Goal: Check status: Check status

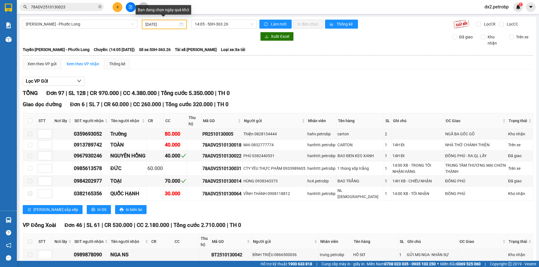
click at [180, 25] on div "[DATE]" at bounding box center [164, 24] width 38 height 6
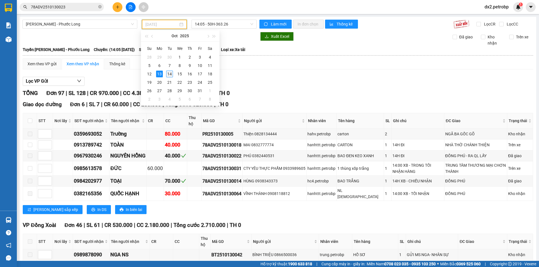
click at [169, 74] on div "14" at bounding box center [169, 74] width 7 height 7
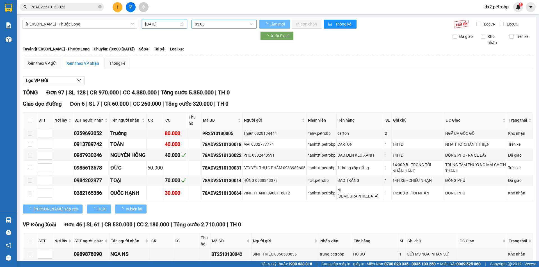
type input "[DATE]"
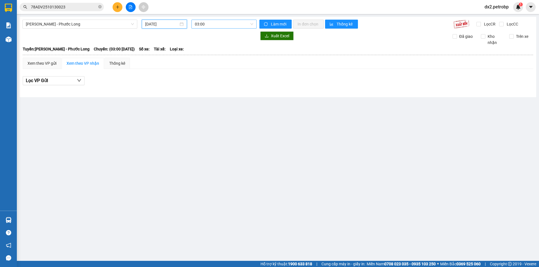
click at [254, 23] on div "03:00" at bounding box center [223, 24] width 65 height 9
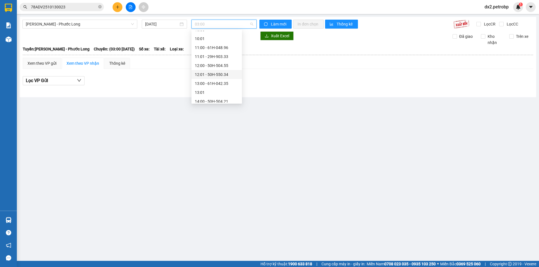
scroll to position [177, 0]
click at [224, 90] on div "14:05 - 50H-363.26" at bounding box center [217, 91] width 44 height 6
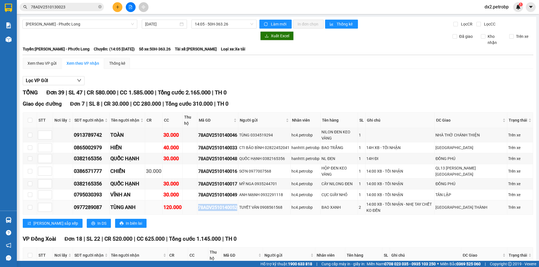
drag, startPoint x: 240, startPoint y: 194, endPoint x: 198, endPoint y: 196, distance: 42.5
click at [198, 201] on tr "0977289087 TÙNG ANH 120.000 78ADV2510140052 TUYẾT VÂN 0908561568 hc4.petrobp BA…" at bounding box center [278, 208] width 510 height 14
copy div "78ADV2510140052"
click at [99, 6] on icon "close-circle" at bounding box center [99, 6] width 3 height 3
click at [86, 6] on input "text" at bounding box center [64, 7] width 66 height 6
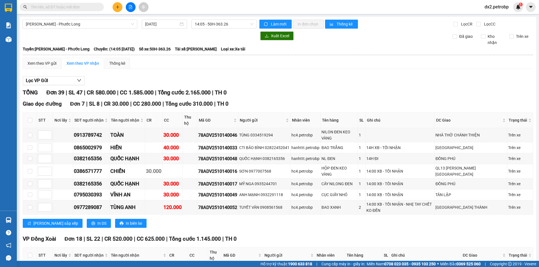
paste input "78ADV2510140052"
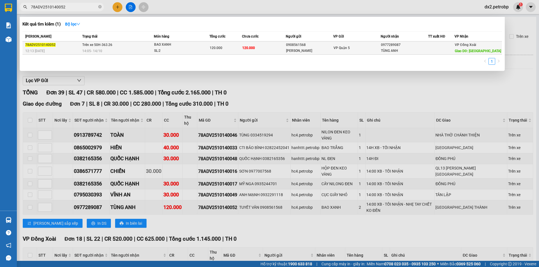
type input "78ADV2510140052"
click at [171, 48] on div "SL: 2" at bounding box center [175, 51] width 42 height 6
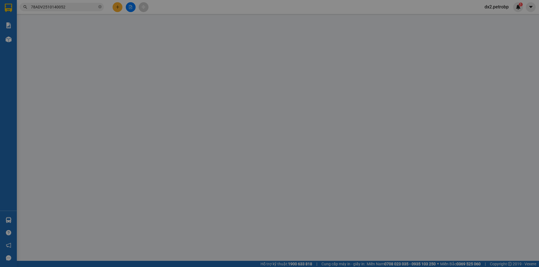
type input "0908561568"
type input "[PERSON_NAME]"
type input "0977289087"
type input "TÙNG ANH"
type input "[GEOGRAPHIC_DATA] THÀNH"
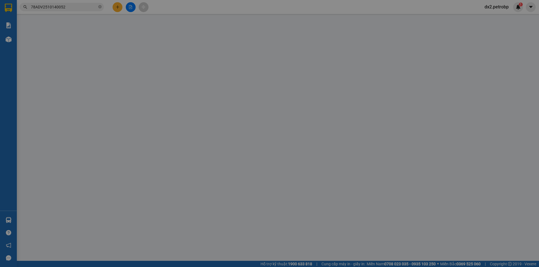
type input "120.000"
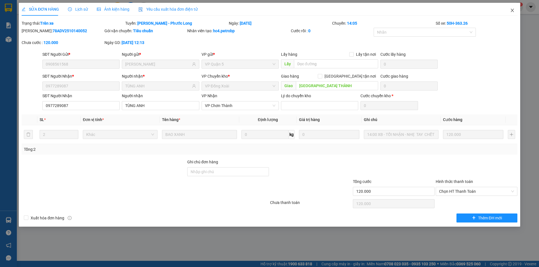
click at [511, 10] on icon "close" at bounding box center [511, 10] width 3 height 3
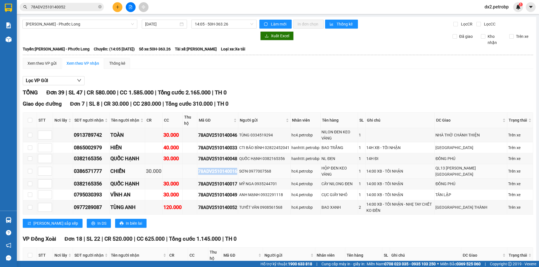
drag, startPoint x: 240, startPoint y: 160, endPoint x: 198, endPoint y: 159, distance: 42.1
click at [198, 164] on tr "0386571777 CHIẾN 30.000 78ADV2510140016 SƠN 0977007568 hc4.petrobp HỘP ĐEN KEO …" at bounding box center [278, 171] width 510 height 14
copy div "78ADV2510140016"
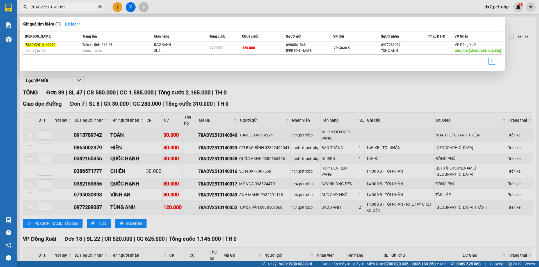
click at [99, 7] on icon "close-circle" at bounding box center [99, 6] width 3 height 3
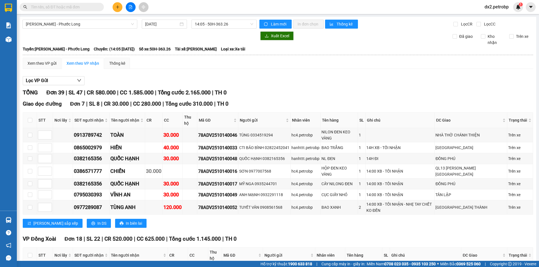
click at [82, 8] on input "text" at bounding box center [64, 7] width 66 height 6
paste input "78ADV2510140016"
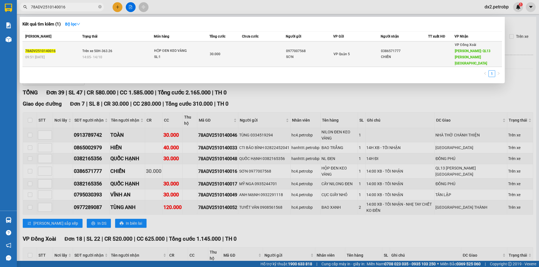
type input "78ADV2510140016"
click at [223, 51] on div "30.000" at bounding box center [226, 54] width 32 height 6
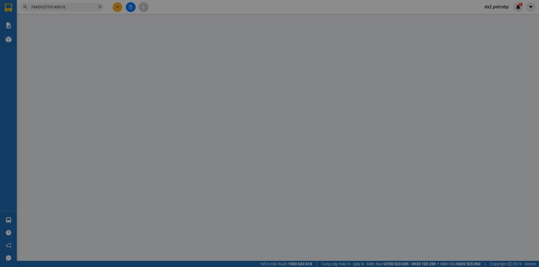
type input "0977007568"
type input "SƠN"
type input "0386571777"
type input "CHIẾN"
type input "QL13 [PERSON_NAME][GEOGRAPHIC_DATA]"
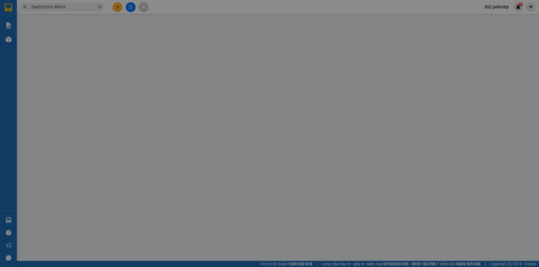
type input "30.000"
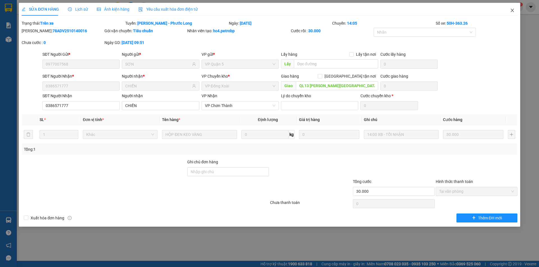
click at [511, 10] on icon "close" at bounding box center [512, 10] width 4 height 4
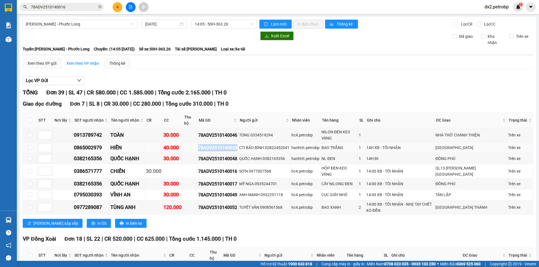
drag, startPoint x: 240, startPoint y: 138, endPoint x: 193, endPoint y: 138, distance: 46.3
click at [193, 143] on tr "0865002979 HIỀN 40.000 78ADV2510140033 CTI BẢO BÌNH 02822452041 hanhttt.petrobp…" at bounding box center [278, 148] width 510 height 11
copy div "78ADV2510140033"
click at [99, 7] on icon "close-circle" at bounding box center [99, 6] width 3 height 3
click at [87, 7] on input "text" at bounding box center [64, 7] width 66 height 6
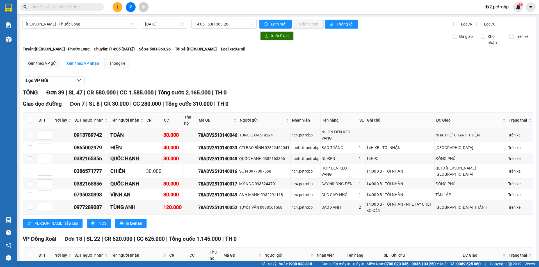
paste input "78ADV2510140033"
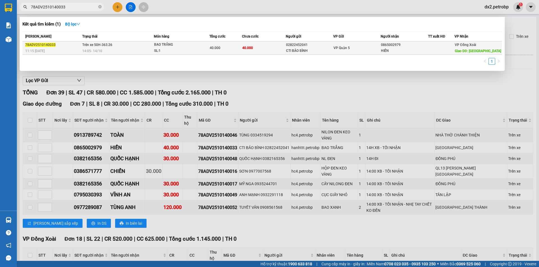
type input "78ADV2510140033"
click at [190, 48] on div "BAO TRẮNG" at bounding box center [175, 45] width 42 height 6
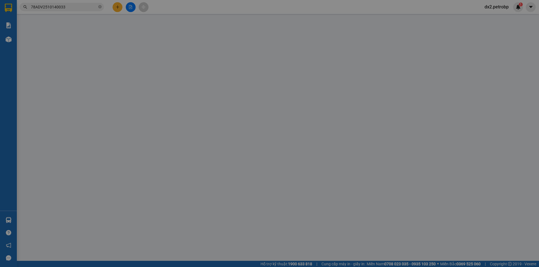
type input "02822452041"
type input "CTI BẢO BÌNH"
type input "0865002979"
type input "HIỀN"
type input "[GEOGRAPHIC_DATA]"
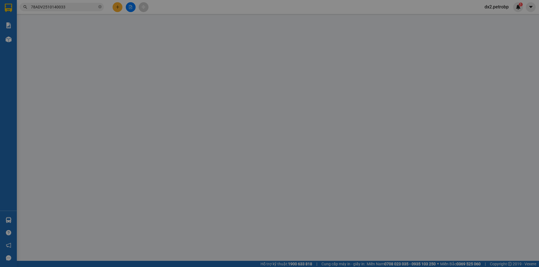
type input "40.000"
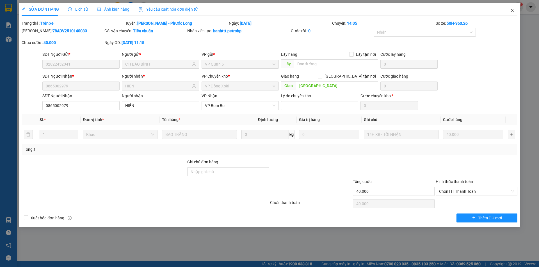
click at [511, 8] on span "Close" at bounding box center [512, 11] width 16 height 16
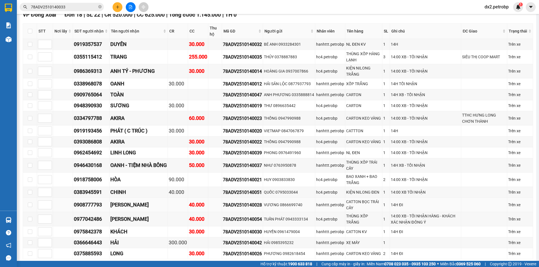
scroll to position [196, 0]
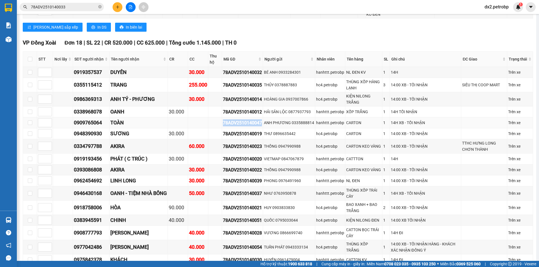
drag, startPoint x: 266, startPoint y: 107, endPoint x: 226, endPoint y: 109, distance: 39.6
click at [226, 120] on div "78ADV2510140047" at bounding box center [242, 123] width 39 height 7
copy div "78ADV2510140047"
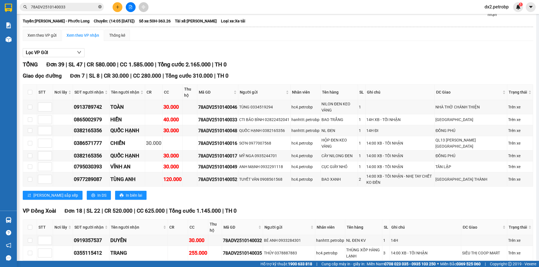
click at [100, 6] on icon "close-circle" at bounding box center [99, 6] width 3 height 3
click at [78, 6] on input "text" at bounding box center [64, 7] width 66 height 6
paste input "78ADV2510140047"
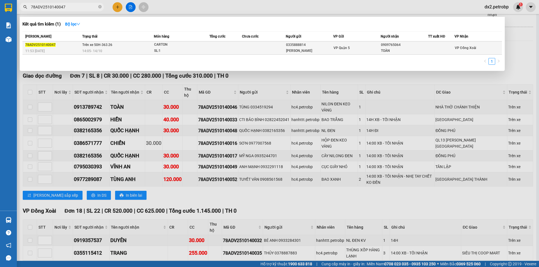
type input "78ADV2510140047"
click at [175, 47] on div "CARTON" at bounding box center [175, 45] width 42 height 6
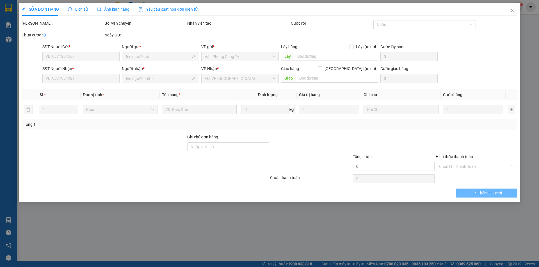
type input "0335888814"
type input "[PERSON_NAME]"
type input "0909765064"
type input "TOÀN"
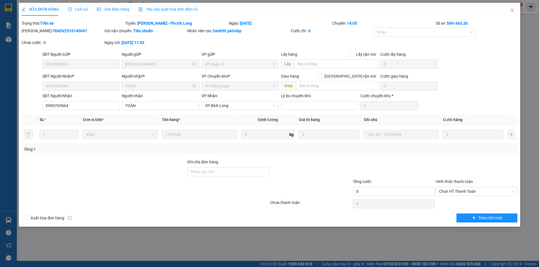
drag, startPoint x: 71, startPoint y: 30, endPoint x: 36, endPoint y: 31, distance: 35.1
click at [52, 31] on b "78ADV2510140047" at bounding box center [69, 31] width 35 height 4
copy b "78ADV2510140047"
click at [109, 176] on div at bounding box center [104, 169] width 166 height 20
click at [510, 10] on icon "close" at bounding box center [512, 10] width 4 height 4
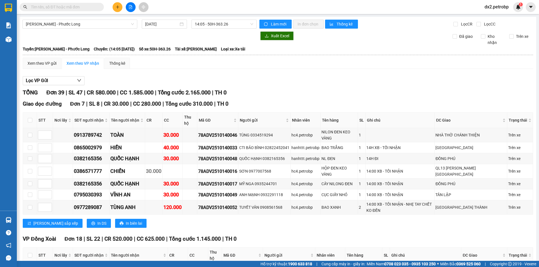
scroll to position [168, 0]
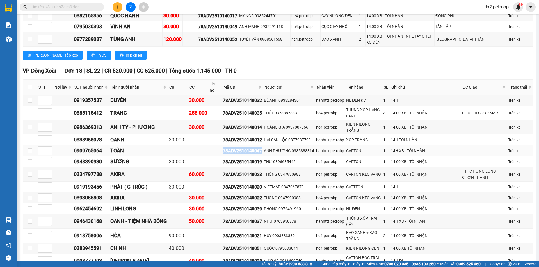
drag, startPoint x: 266, startPoint y: 134, endPoint x: 226, endPoint y: 134, distance: 40.4
click at [226, 146] on td "78ADV2510140047" at bounding box center [242, 151] width 41 height 11
copy div "78ADV2510140047"
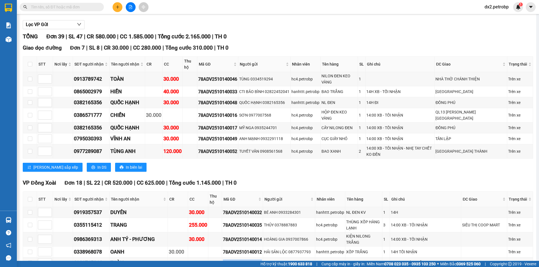
scroll to position [0, 0]
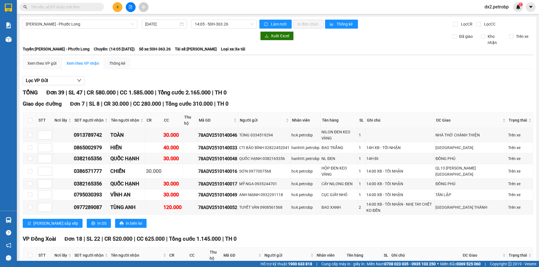
click at [80, 5] on input "text" at bounding box center [64, 7] width 66 height 6
paste input "78ADV2510140047"
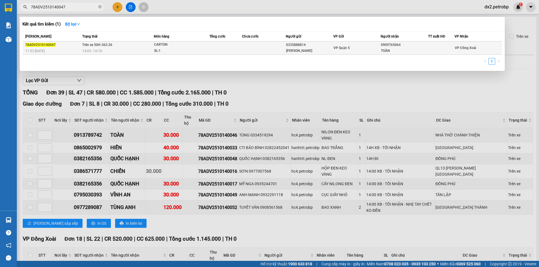
type input "78ADV2510140047"
click at [223, 48] on td at bounding box center [225, 48] width 33 height 13
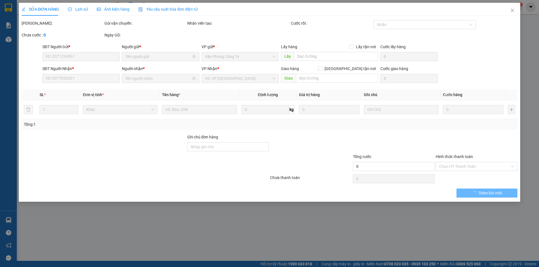
type input "0335888814"
type input "[PERSON_NAME]"
type input "0909765064"
type input "TOÀN"
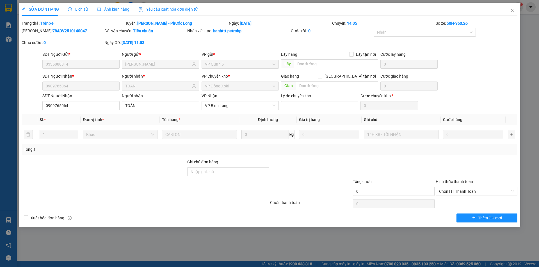
click at [82, 10] on span "Lịch sử" at bounding box center [78, 9] width 20 height 4
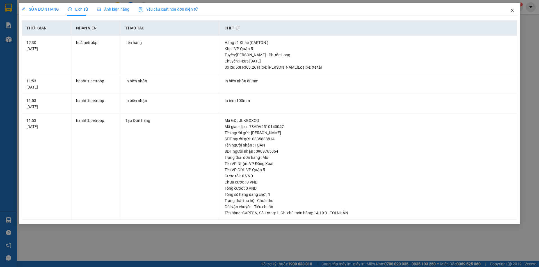
click at [514, 10] on icon "close" at bounding box center [512, 10] width 4 height 4
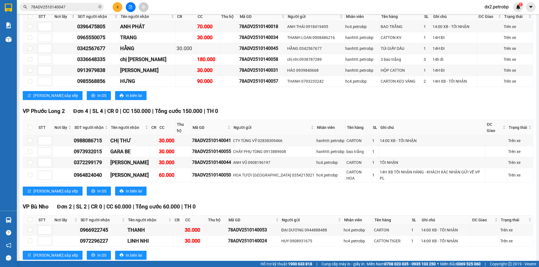
scroll to position [607, 0]
